Goal: Information Seeking & Learning: Find specific fact

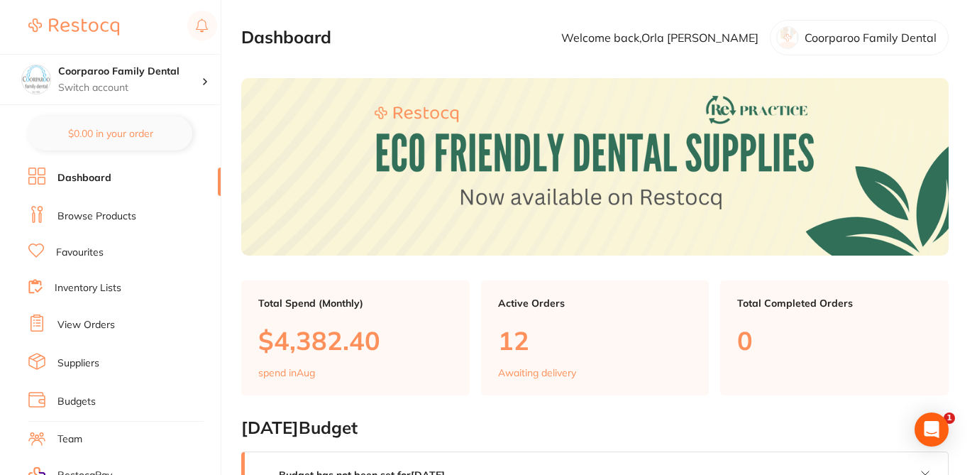
click at [610, 45] on section "Dashboard Welcome back, [PERSON_NAME] Coorparoo Family Dental" at bounding box center [594, 37] width 707 height 35
click at [125, 214] on link "Browse Products" at bounding box center [96, 216] width 79 height 14
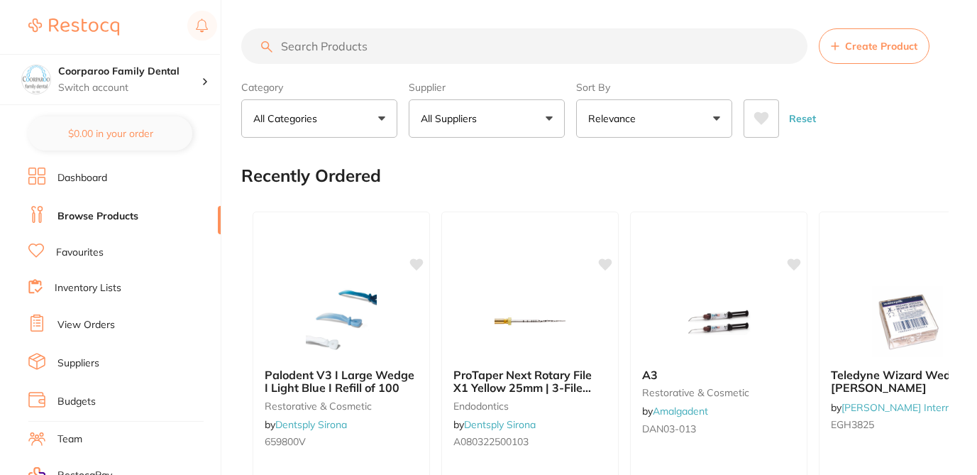
click at [333, 45] on input "search" at bounding box center [524, 45] width 566 height 35
paste input "BIOSONIC GENERAL PURPOSE CLEANER + SUPER RUST INHIBITOR 2-4L (20X15MLPKTS)"
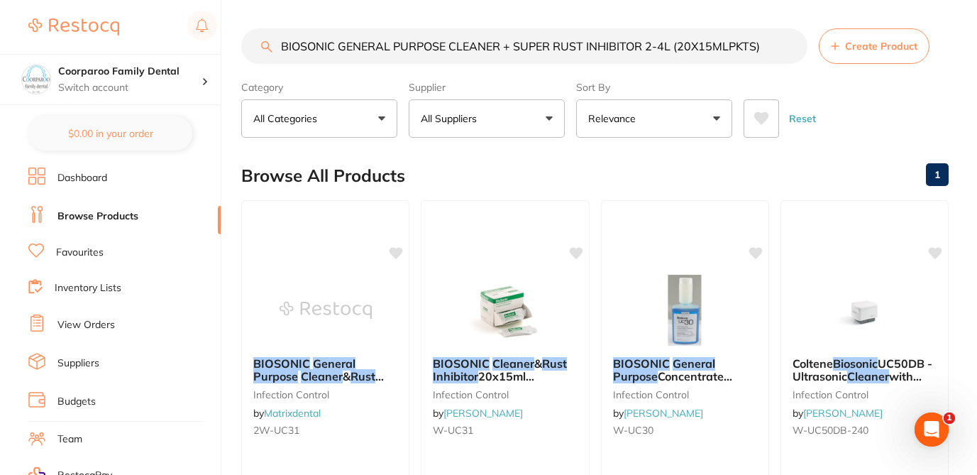
type input "BIOSONIC GENERAL PURPOSE CLEANER + SUPER RUST INHIBITOR 2-4L (20X15MLPKTS)"
click at [623, 175] on div "Browse All Products 1" at bounding box center [594, 176] width 707 height 48
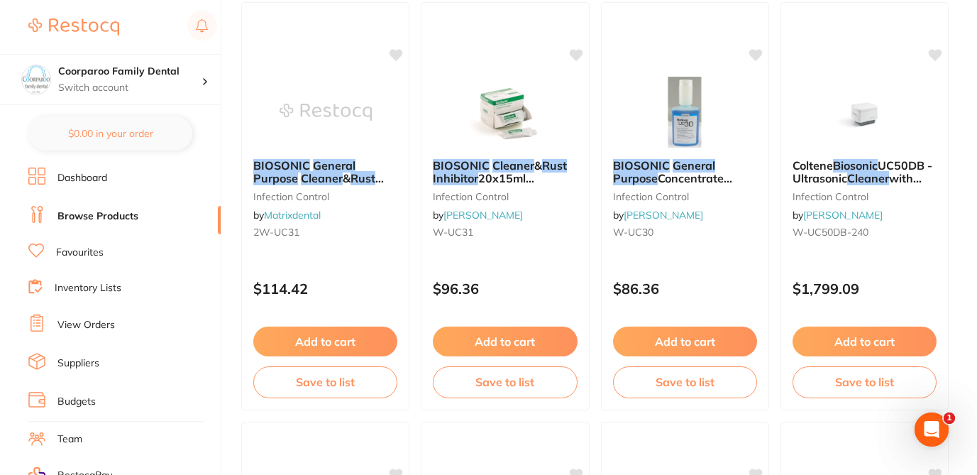
scroll to position [170, 0]
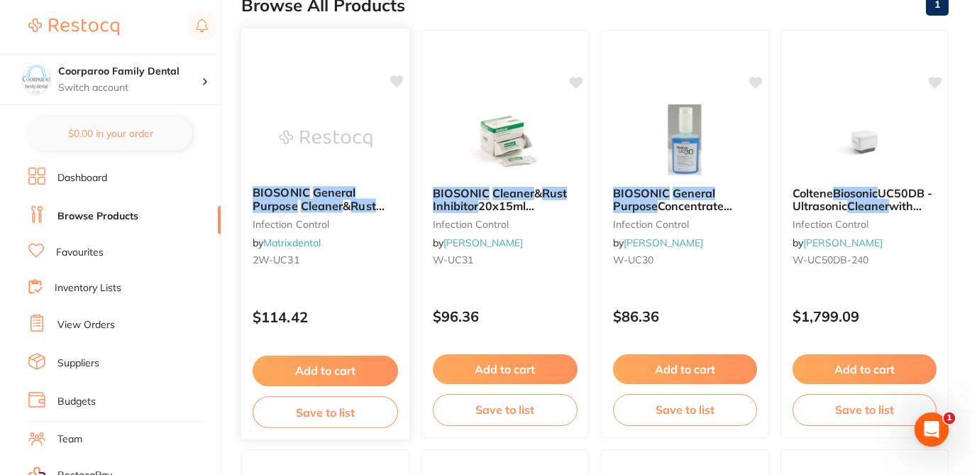
click at [352, 257] on small "2W-UC31" at bounding box center [325, 259] width 145 height 11
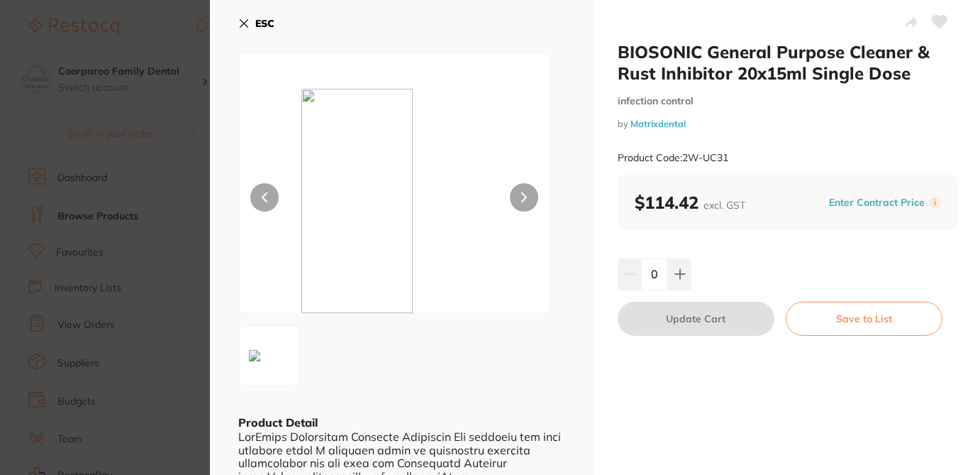
click at [581, 195] on div "ESC Product Detail" at bounding box center [402, 344] width 385 height 689
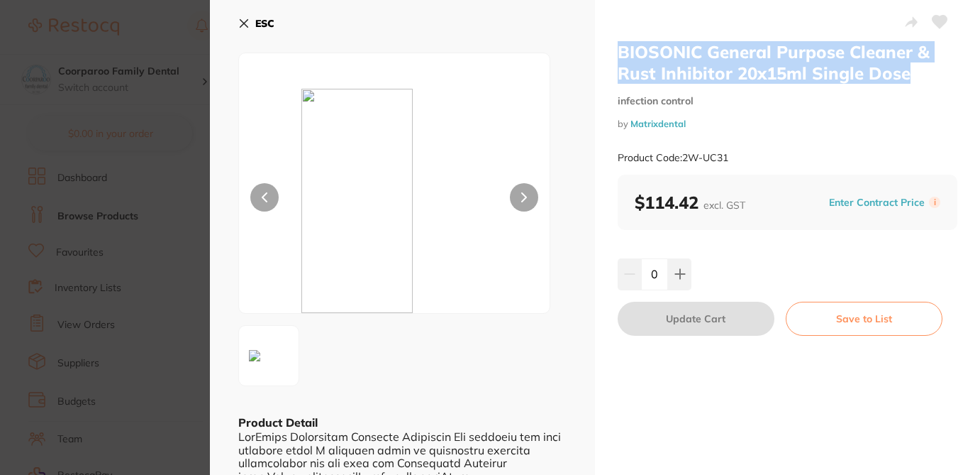
drag, startPoint x: 914, startPoint y: 74, endPoint x: 609, endPoint y: 55, distance: 304.9
click at [609, 57] on div "BIOSONIC General Purpose Cleaner & Rust Inhibitor 20x15ml Single Dose infection…" at bounding box center [787, 344] width 385 height 689
copy h2 "BIOSONIC General Purpose Cleaner & Rust Inhibitor 20x15ml Single Dose"
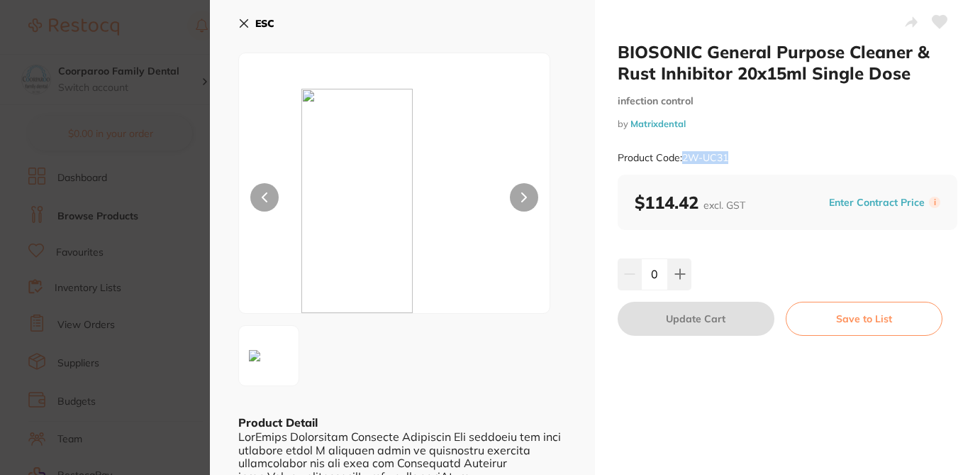
drag, startPoint x: 683, startPoint y: 157, endPoint x: 757, endPoint y: 159, distance: 73.8
click at [757, 160] on div "Product Code: 2W-UC31" at bounding box center [788, 157] width 340 height 35
copy small "2W-UC31"
drag, startPoint x: 697, startPoint y: 203, endPoint x: 626, endPoint y: 199, distance: 71.1
click at [626, 199] on div "$114.42 excl. GST Enter Contract Price i" at bounding box center [788, 201] width 340 height 55
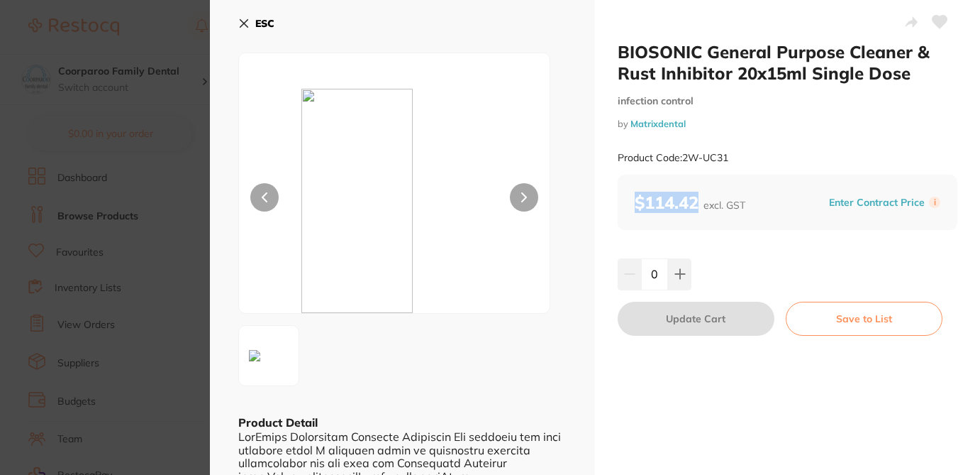
copy b "$114.42"
click at [939, 24] on icon at bounding box center [940, 22] width 15 height 13
click at [243, 18] on icon at bounding box center [243, 23] width 11 height 11
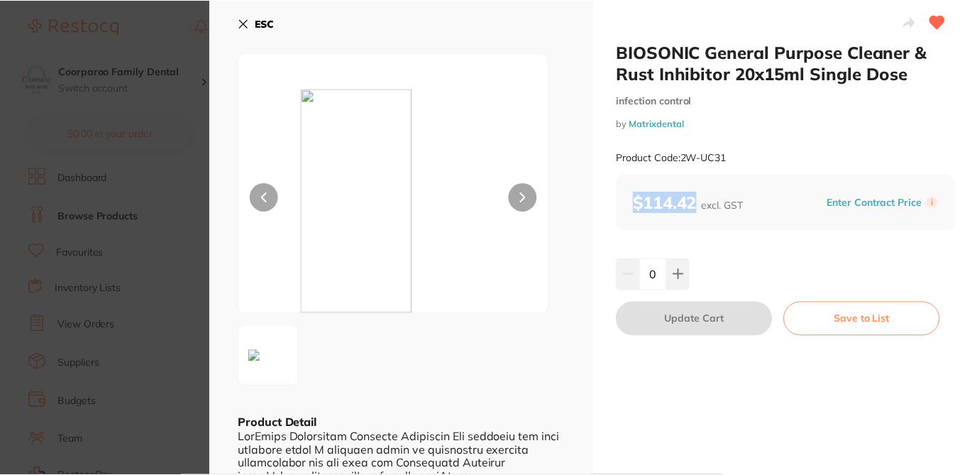
scroll to position [170, 0]
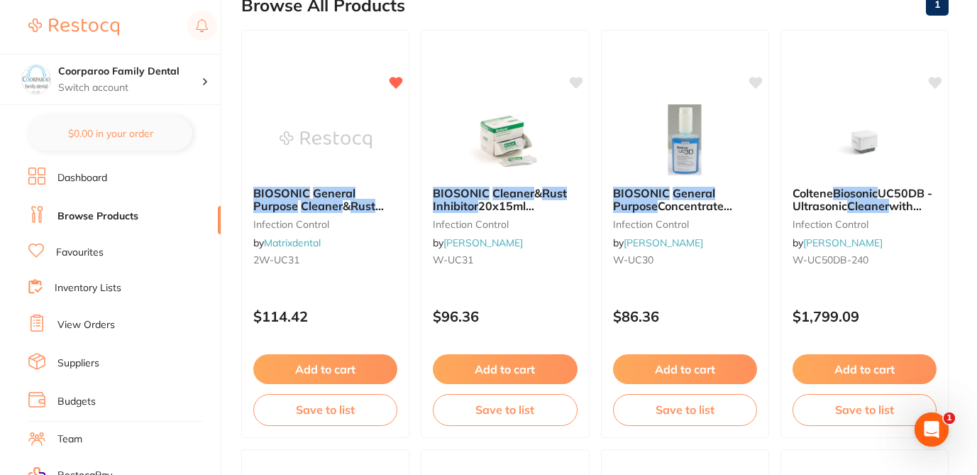
click at [456, 14] on div "Browse All Products 1" at bounding box center [594, 6] width 707 height 48
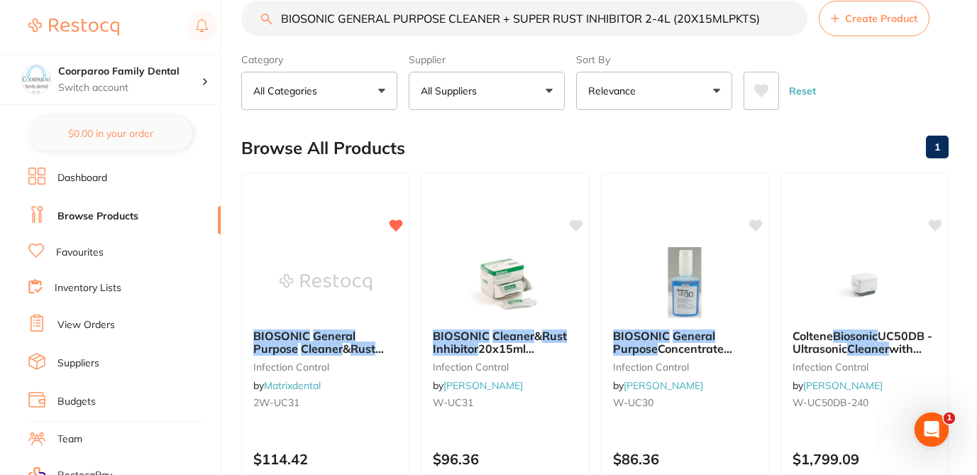
scroll to position [0, 0]
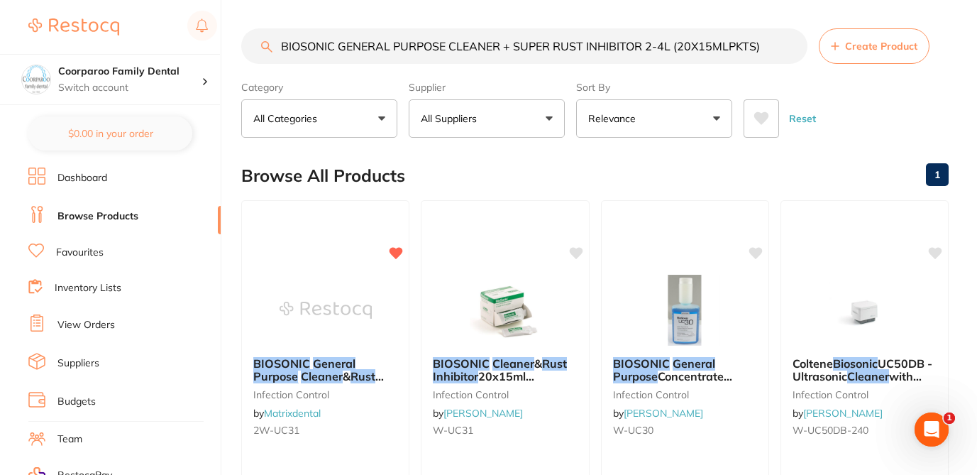
click at [791, 45] on input "BIOSONIC GENERAL PURPOSE CLEANER + SUPER RUST INHIBITOR 2-4L (20X15MLPKTS)" at bounding box center [524, 45] width 566 height 35
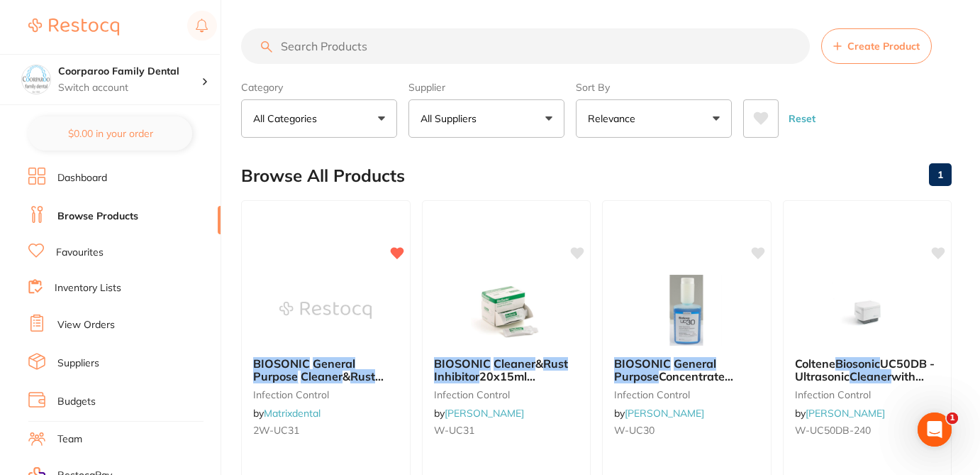
click at [592, 45] on input "search" at bounding box center [525, 45] width 569 height 35
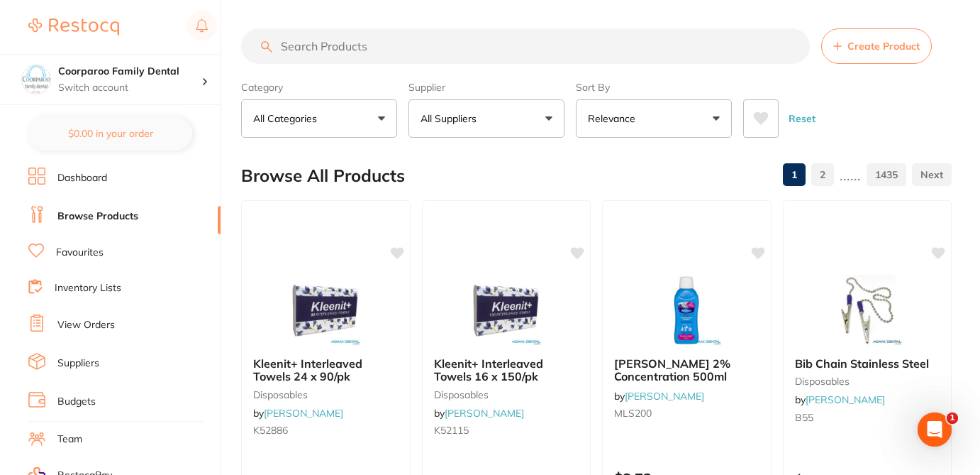
paste input "Cleera Floor Cleaner, 5L Bottle"
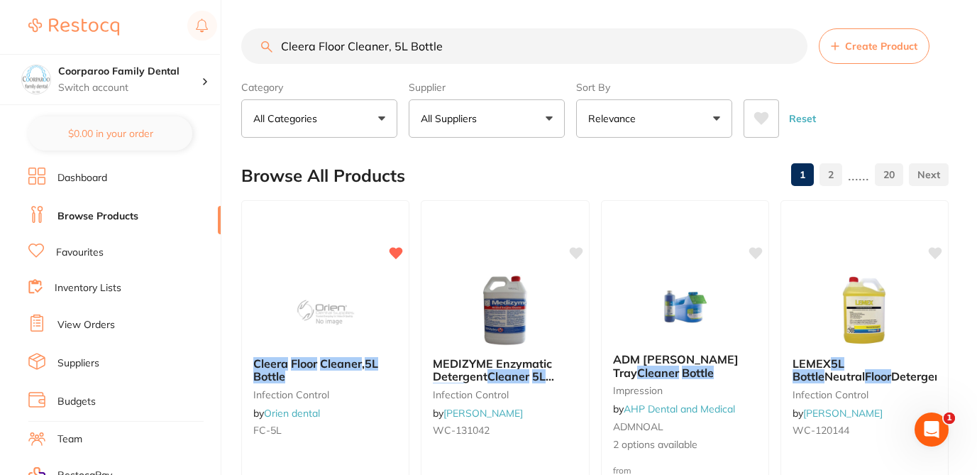
click at [501, 182] on div "Browse All Products 1 2 ...... 20" at bounding box center [594, 176] width 707 height 48
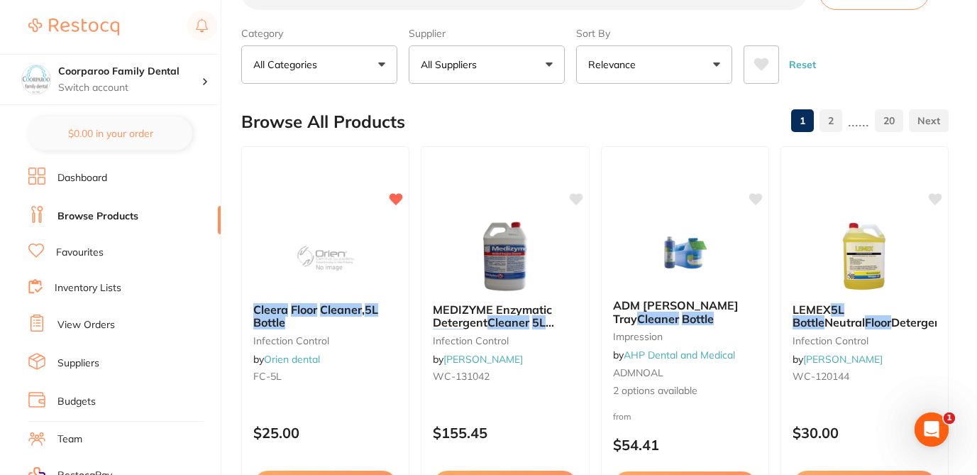
scroll to position [57, 0]
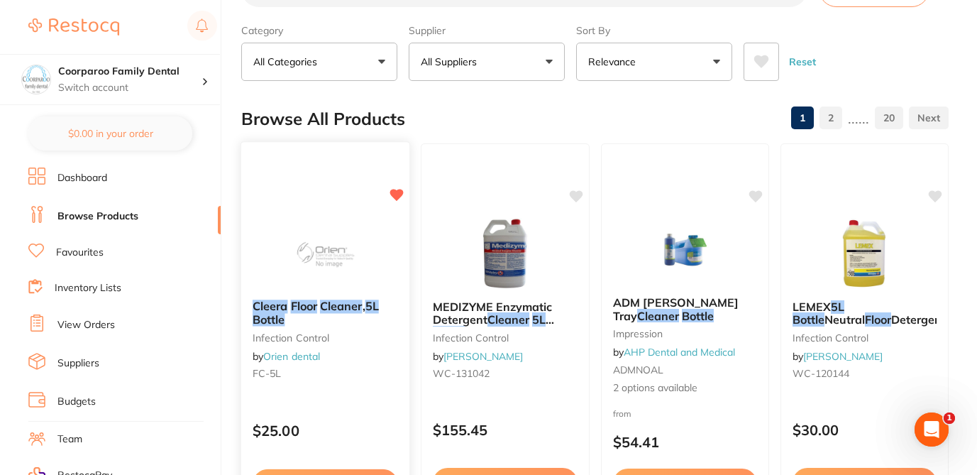
click at [333, 401] on div "Cleera Floor Cleaner , 5L Bottle infection control by Orien dental FC-5L $25.00…" at bounding box center [325, 347] width 170 height 412
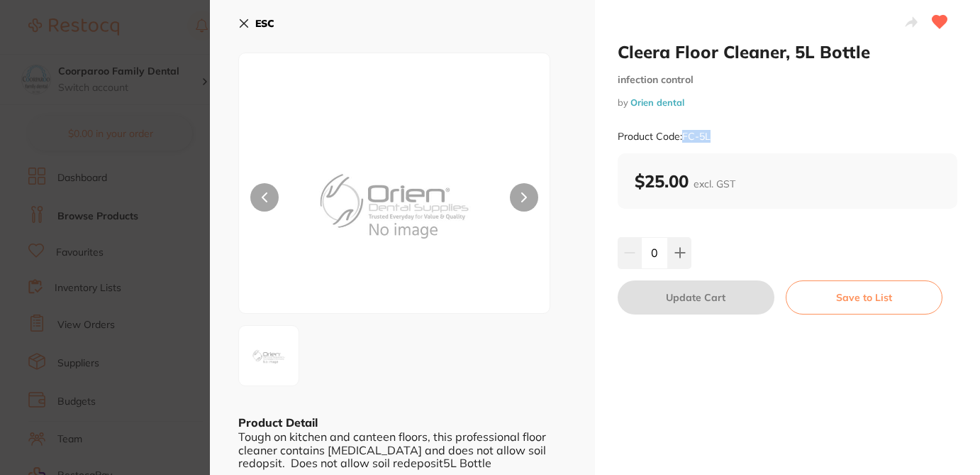
drag, startPoint x: 704, startPoint y: 139, endPoint x: 682, endPoint y: 136, distance: 22.2
click at [682, 136] on div "Product Code: FC-5L" at bounding box center [788, 136] width 340 height 35
copy small "FC-5L"
click at [250, 22] on button "ESC" at bounding box center [256, 23] width 36 height 24
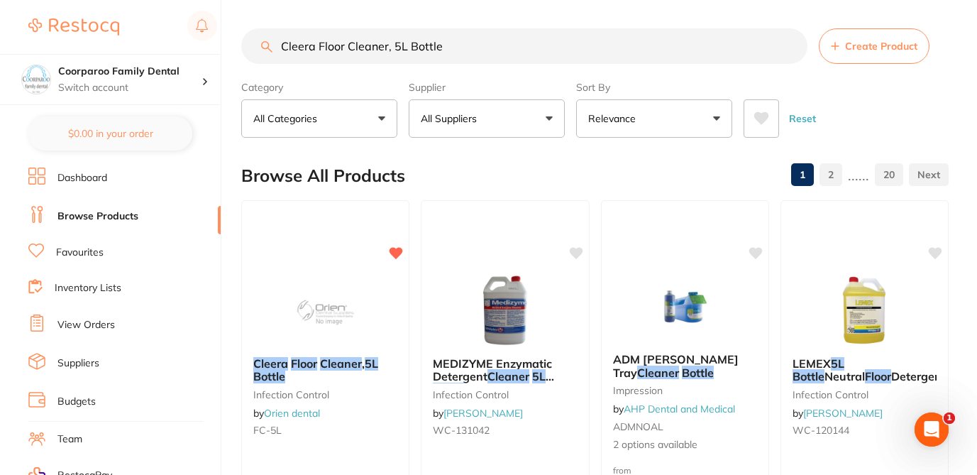
drag, startPoint x: 446, startPoint y: 50, endPoint x: 274, endPoint y: 29, distance: 173.7
click at [274, 34] on input "Cleera Floor Cleaner, 5L Bottle" at bounding box center [524, 45] width 566 height 35
paste input "LINIDET 5 LT DETERGENT"
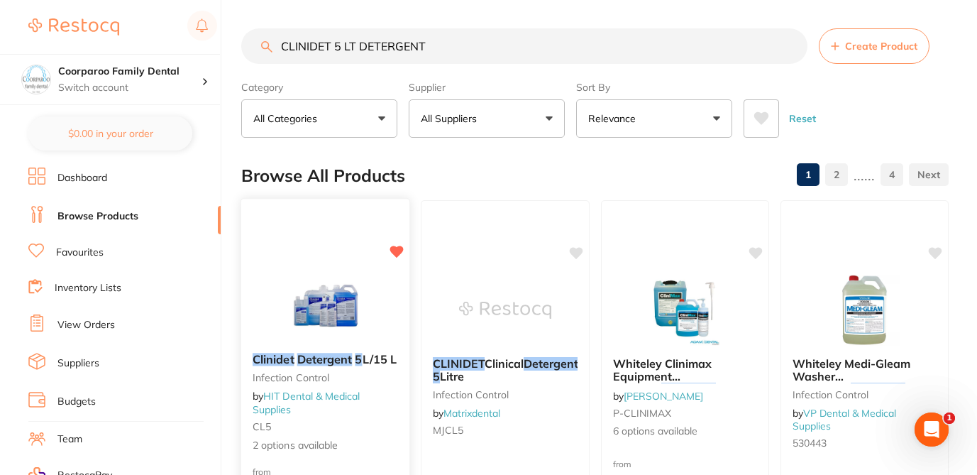
type input "CLINIDET 5 LT DETERGENT"
click at [389, 309] on div at bounding box center [325, 306] width 169 height 72
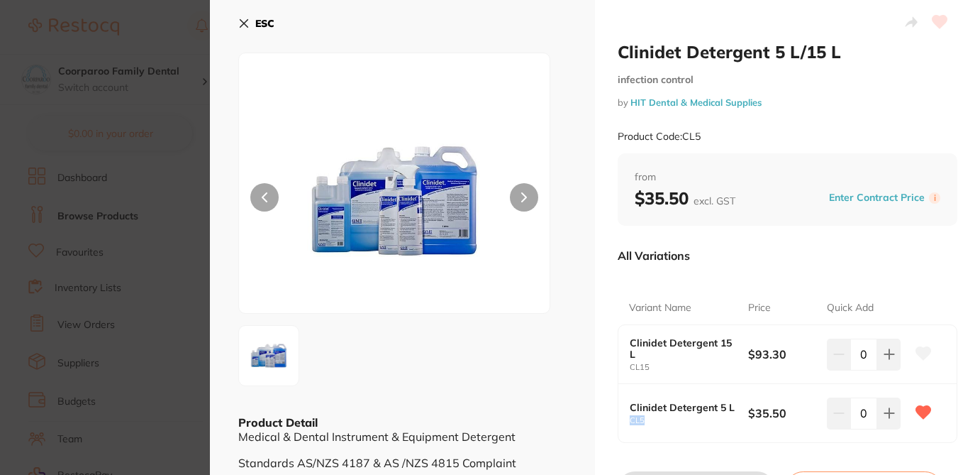
drag, startPoint x: 646, startPoint y: 421, endPoint x: 621, endPoint y: 421, distance: 24.8
click at [621, 421] on div "Clinidet Detergent 5 L CL5 $35.50 0" at bounding box center [788, 413] width 338 height 58
copy small "CL5"
